Goal: Find specific page/section

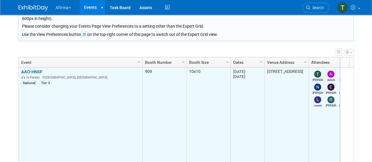
click at [35, 73] on link "AAO-HNSF" at bounding box center [31, 71] width 21 height 5
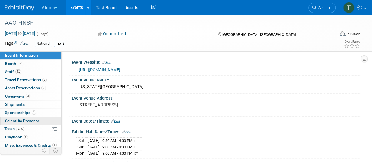
click at [35, 118] on span "Scientific Presence" at bounding box center [22, 120] width 35 height 5
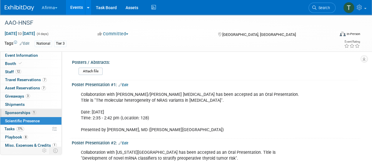
click at [23, 111] on span "Sponsorships 1" at bounding box center [20, 112] width 31 height 5
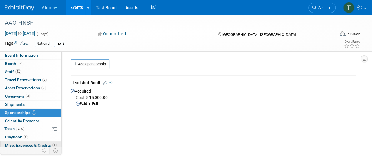
click at [30, 143] on span "Misc. Expenses & Credits 1" at bounding box center [31, 145] width 52 height 5
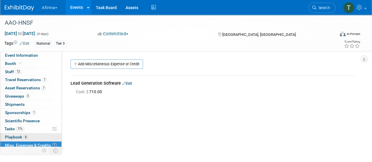
click at [28, 136] on link "8 Playbook 8" at bounding box center [30, 137] width 61 height 8
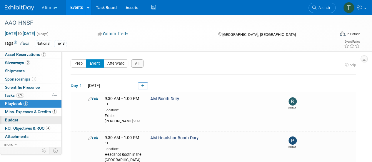
scroll to position [34, 0]
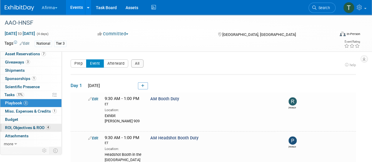
click at [26, 125] on span "ROI, Objectives & ROO 4" at bounding box center [27, 127] width 45 height 5
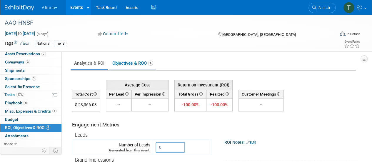
click at [125, 63] on link "Objectives & ROO 4" at bounding box center [132, 63] width 47 height 11
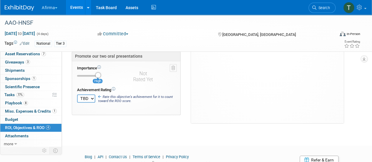
scroll to position [327, 0]
